Goal: Navigation & Orientation: Find specific page/section

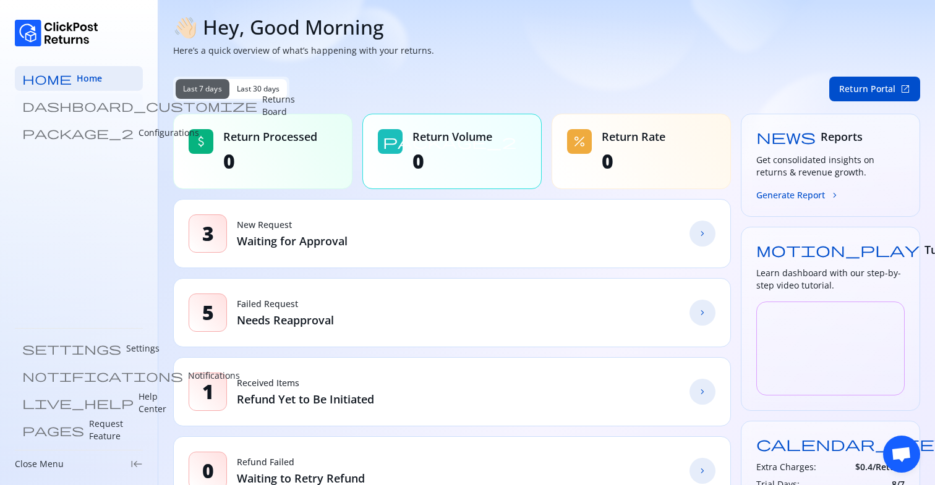
click at [107, 109] on link "dashboard_customize Returns Board" at bounding box center [79, 105] width 128 height 25
